Goal: Information Seeking & Learning: Learn about a topic

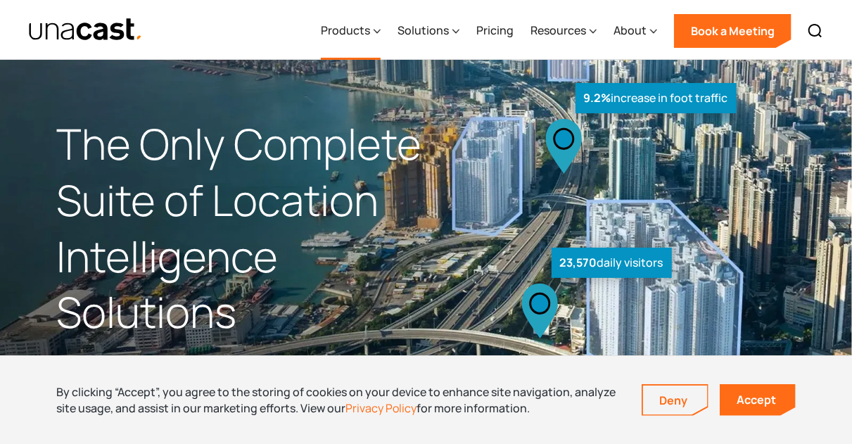
click at [357, 31] on div "Products" at bounding box center [345, 30] width 49 height 17
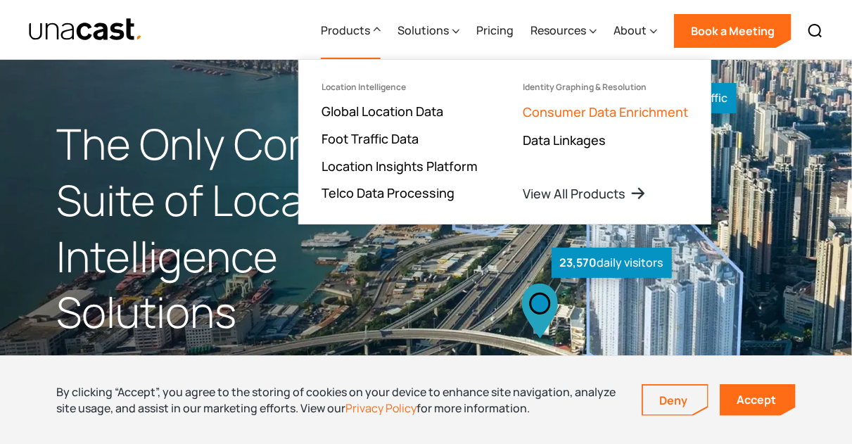
click at [569, 111] on link "Consumer Data Enrichment" at bounding box center [605, 111] width 165 height 17
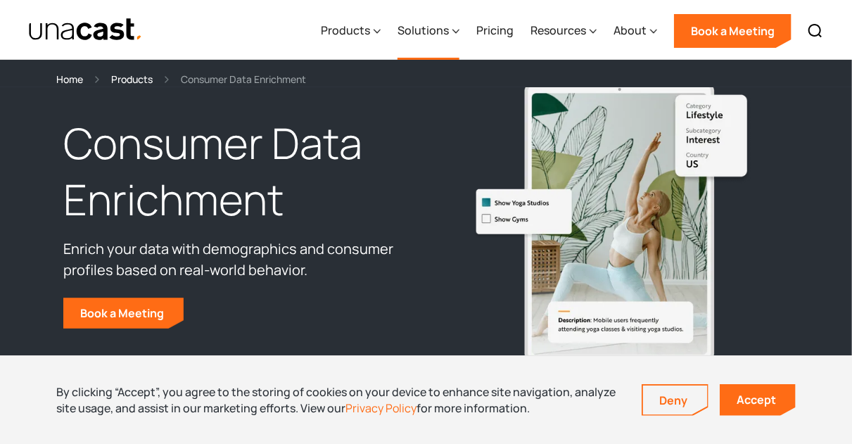
click at [444, 27] on div "Solutions" at bounding box center [423, 30] width 51 height 17
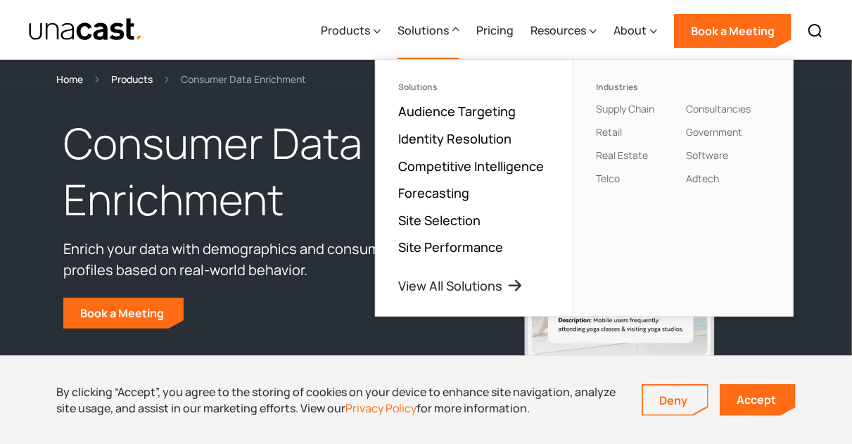
click at [444, 27] on div "Solutions" at bounding box center [423, 30] width 51 height 17
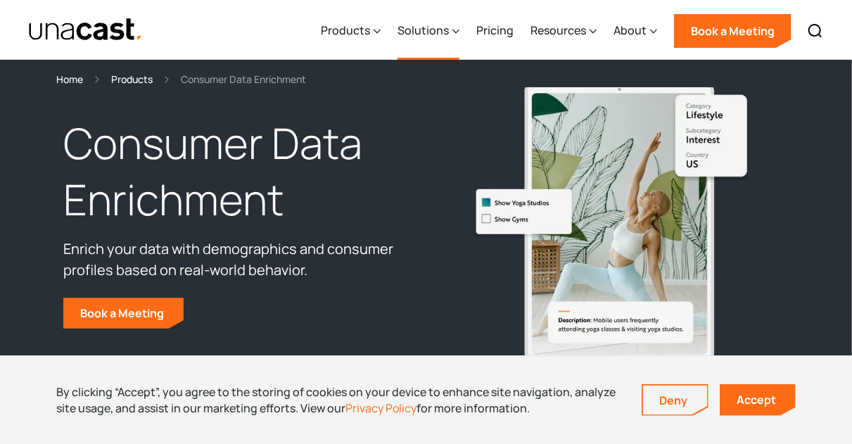
click at [438, 41] on div "Solutions" at bounding box center [429, 31] width 62 height 58
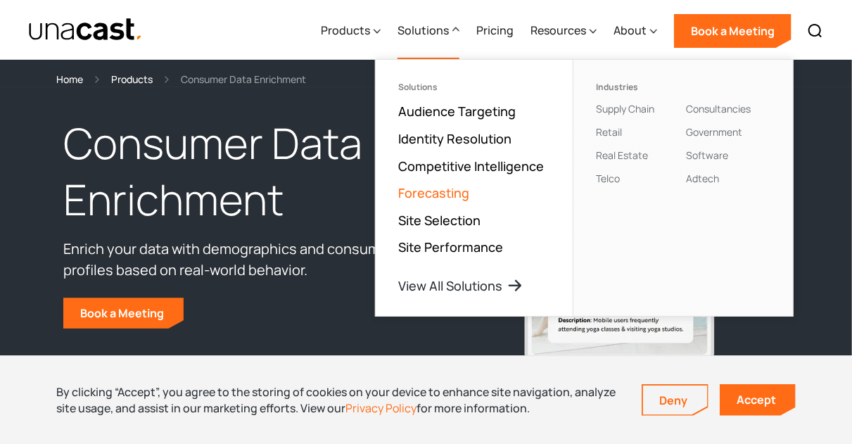
click at [436, 186] on link "Forecasting" at bounding box center [433, 192] width 71 height 17
